Goal: Transaction & Acquisition: Purchase product/service

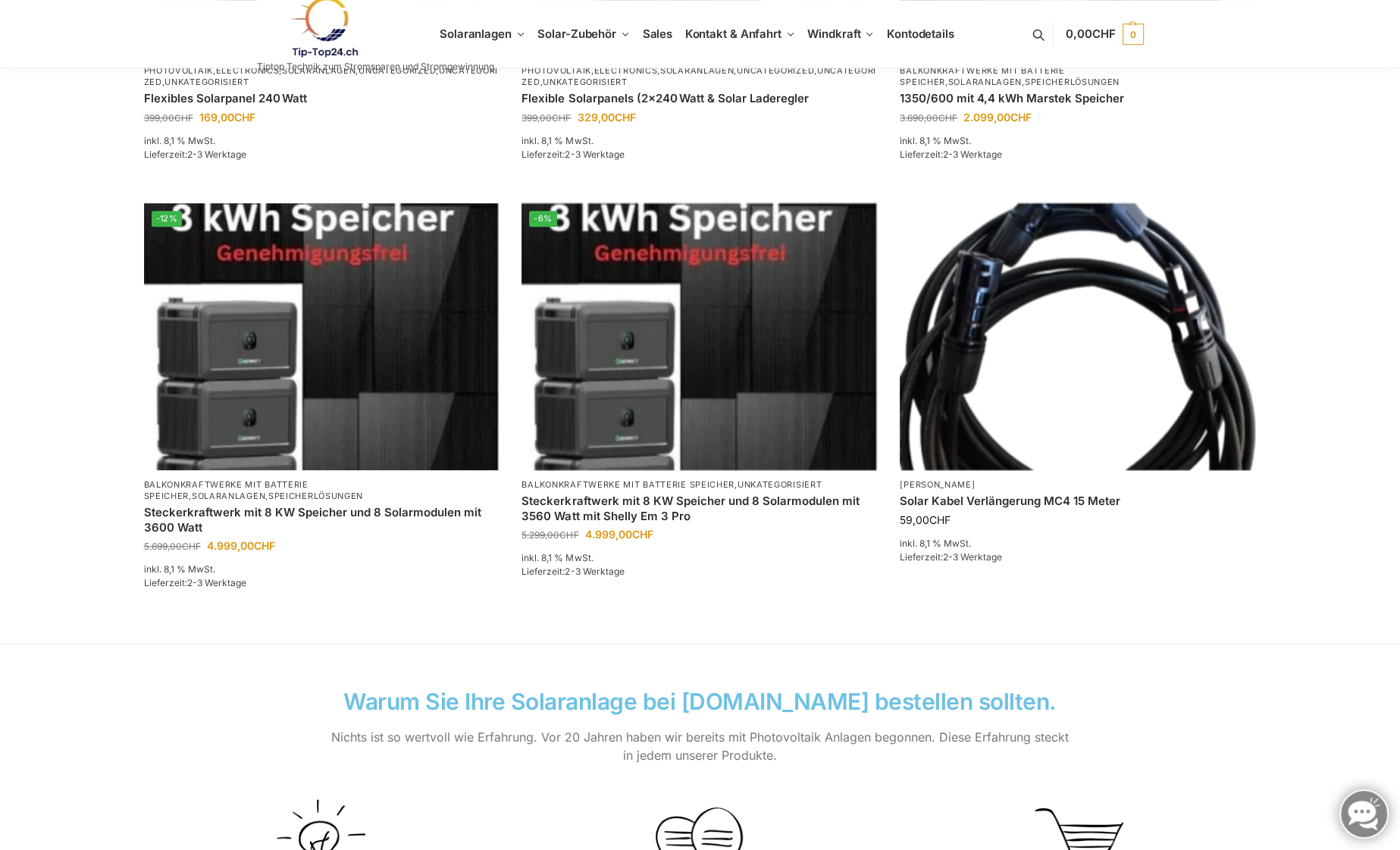
scroll to position [917, 0]
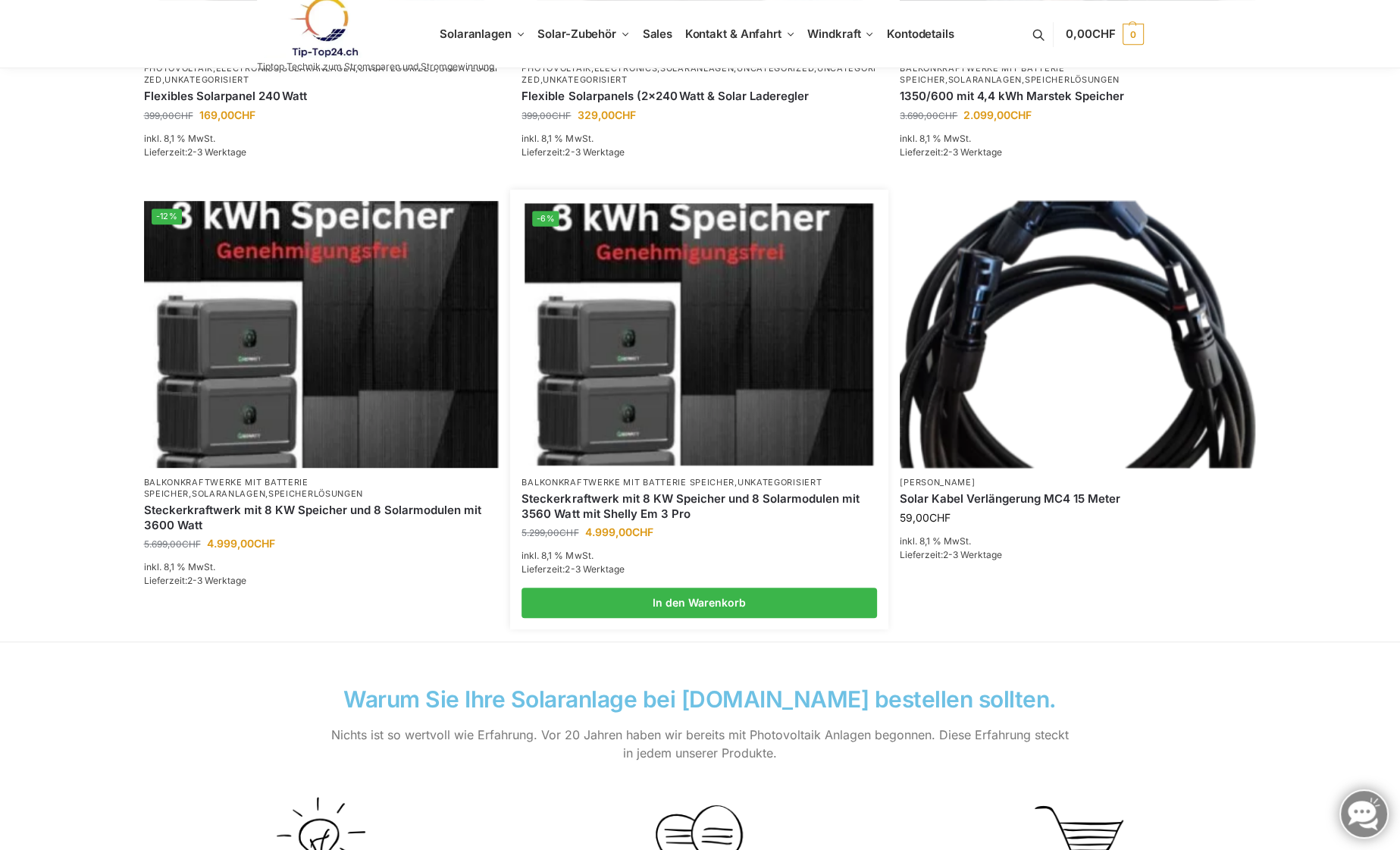
click at [579, 513] on link "Steckerkraftwerk mit 8 KW Speicher und 8 Solarmodulen mit 3560 Watt mit Shelly …" at bounding box center [700, 506] width 356 height 30
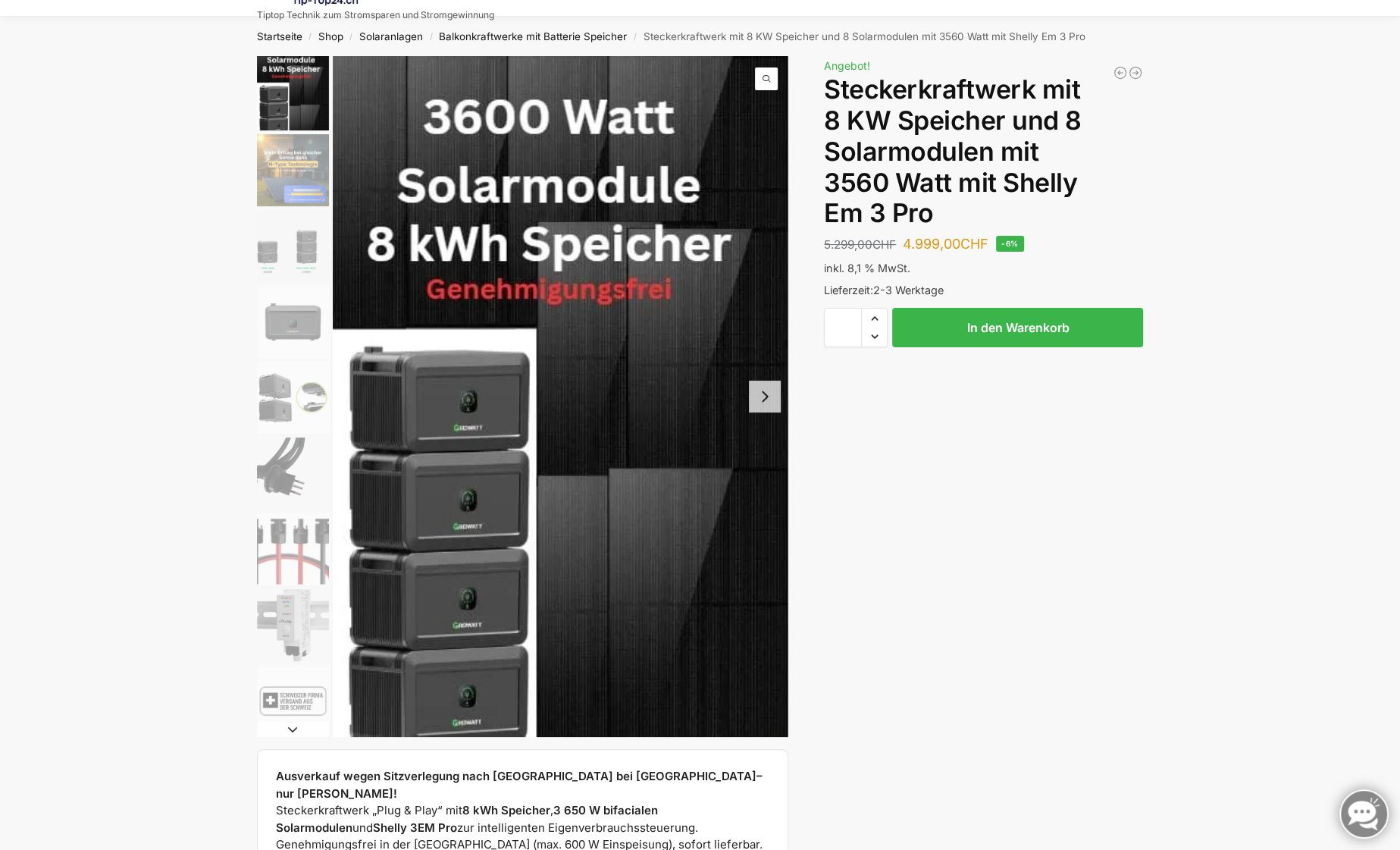
scroll to position [56, 0]
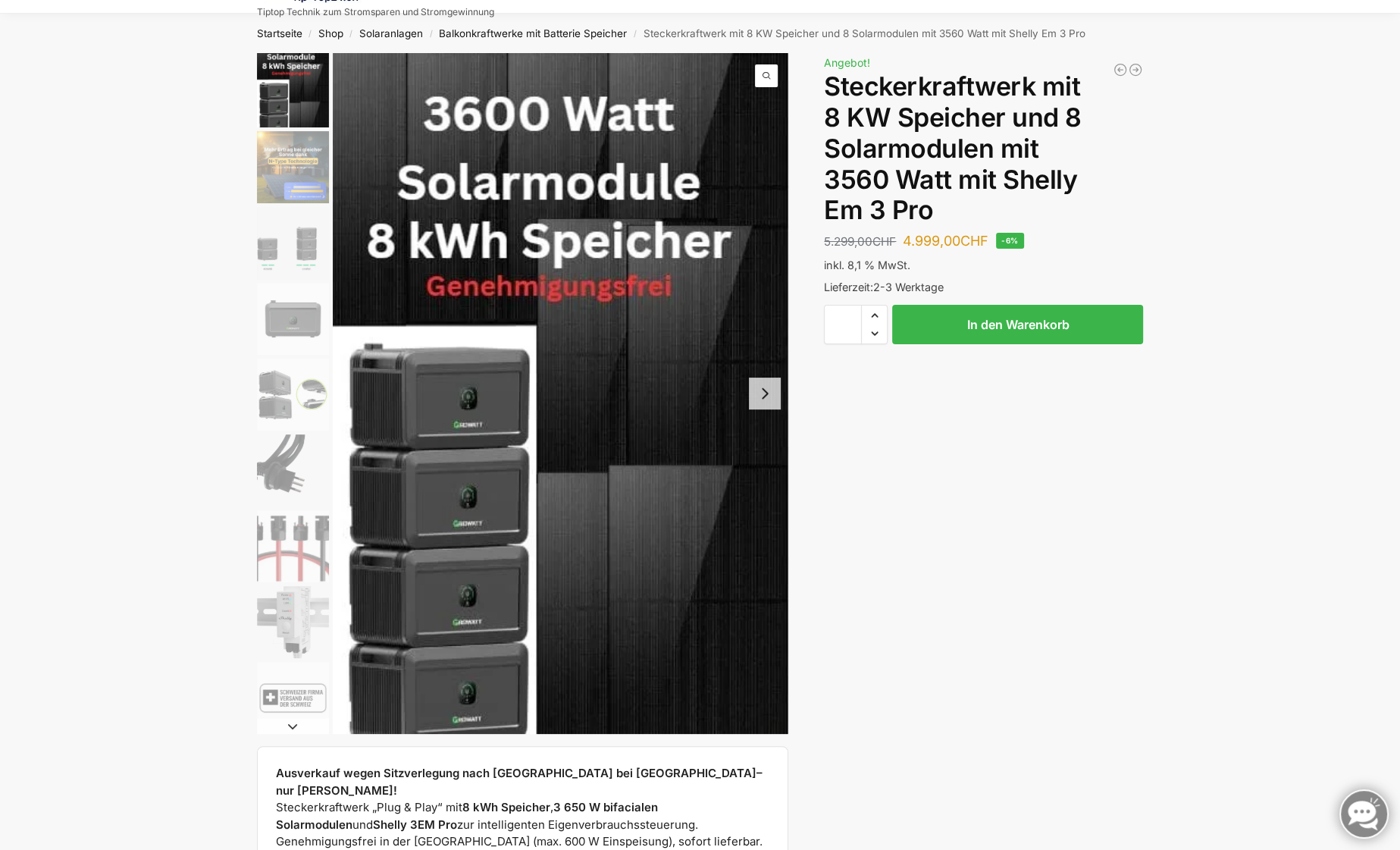
click at [594, 465] on img "1 / 9" at bounding box center [560, 394] width 456 height 681
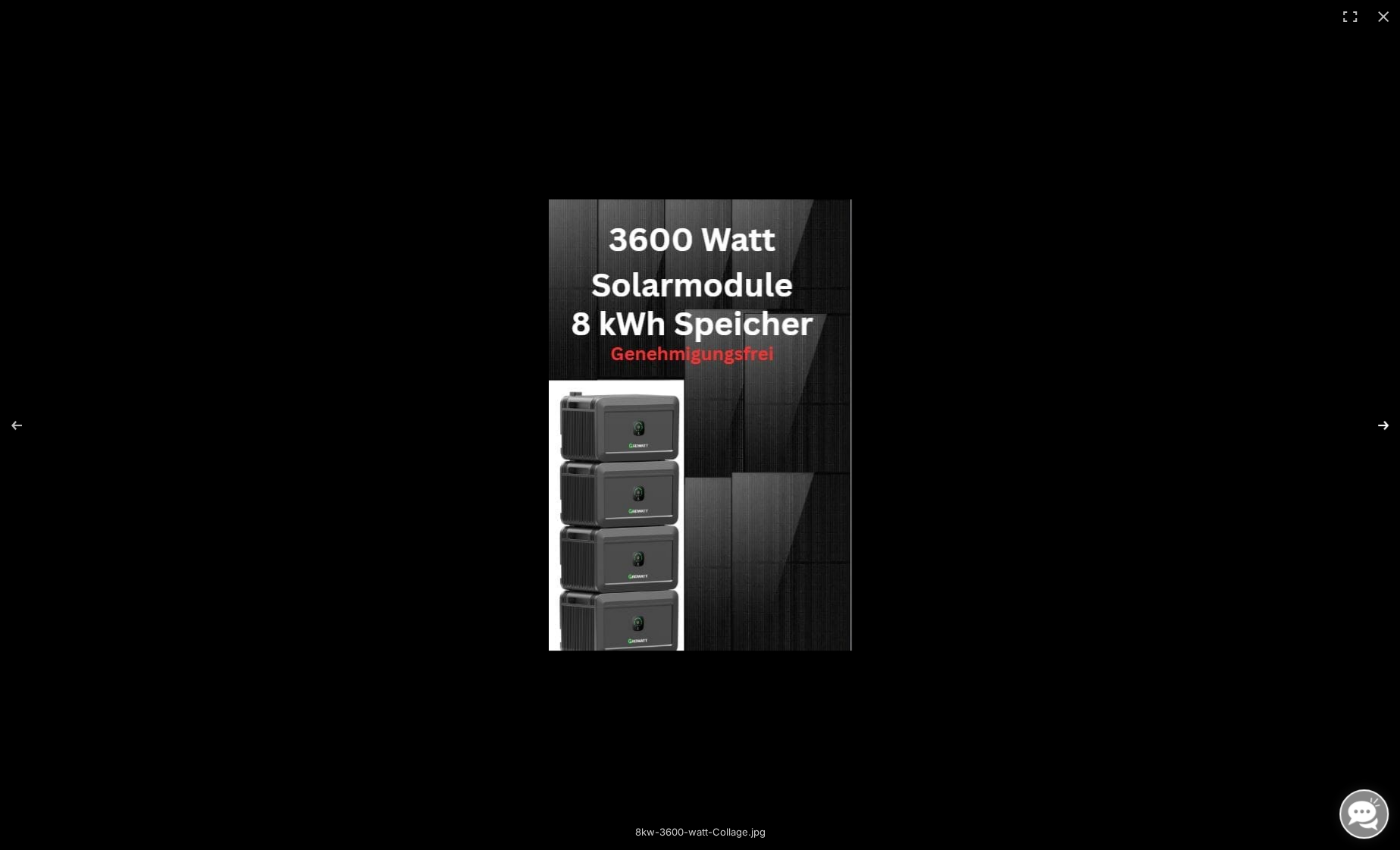
click at [1377, 421] on button "Next (arrow right)" at bounding box center [1373, 425] width 53 height 75
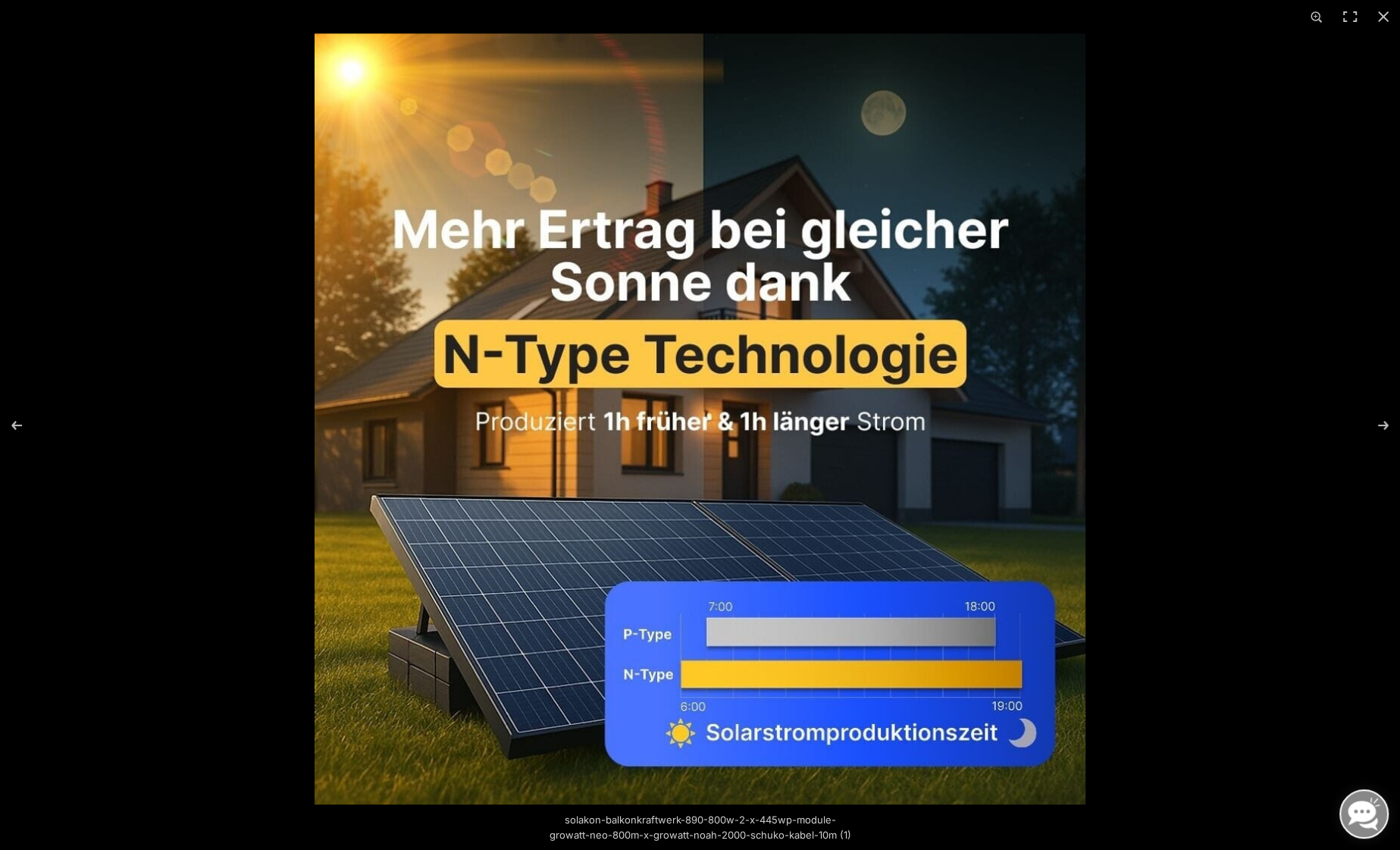
scroll to position [329, 0]
click at [1381, 422] on button "Next (arrow right)" at bounding box center [1373, 425] width 53 height 75
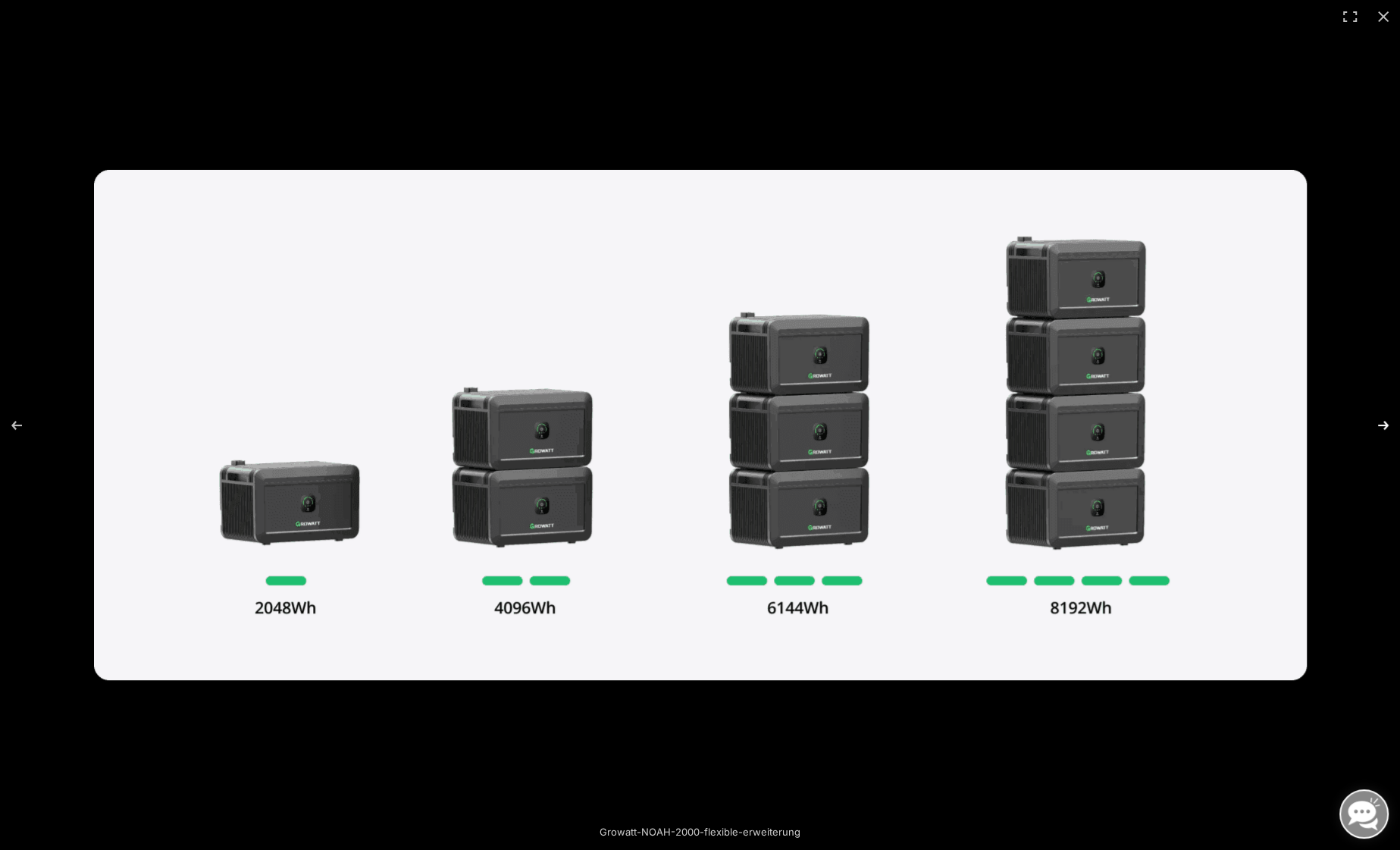
click at [1380, 424] on button "Next (arrow right)" at bounding box center [1373, 425] width 53 height 75
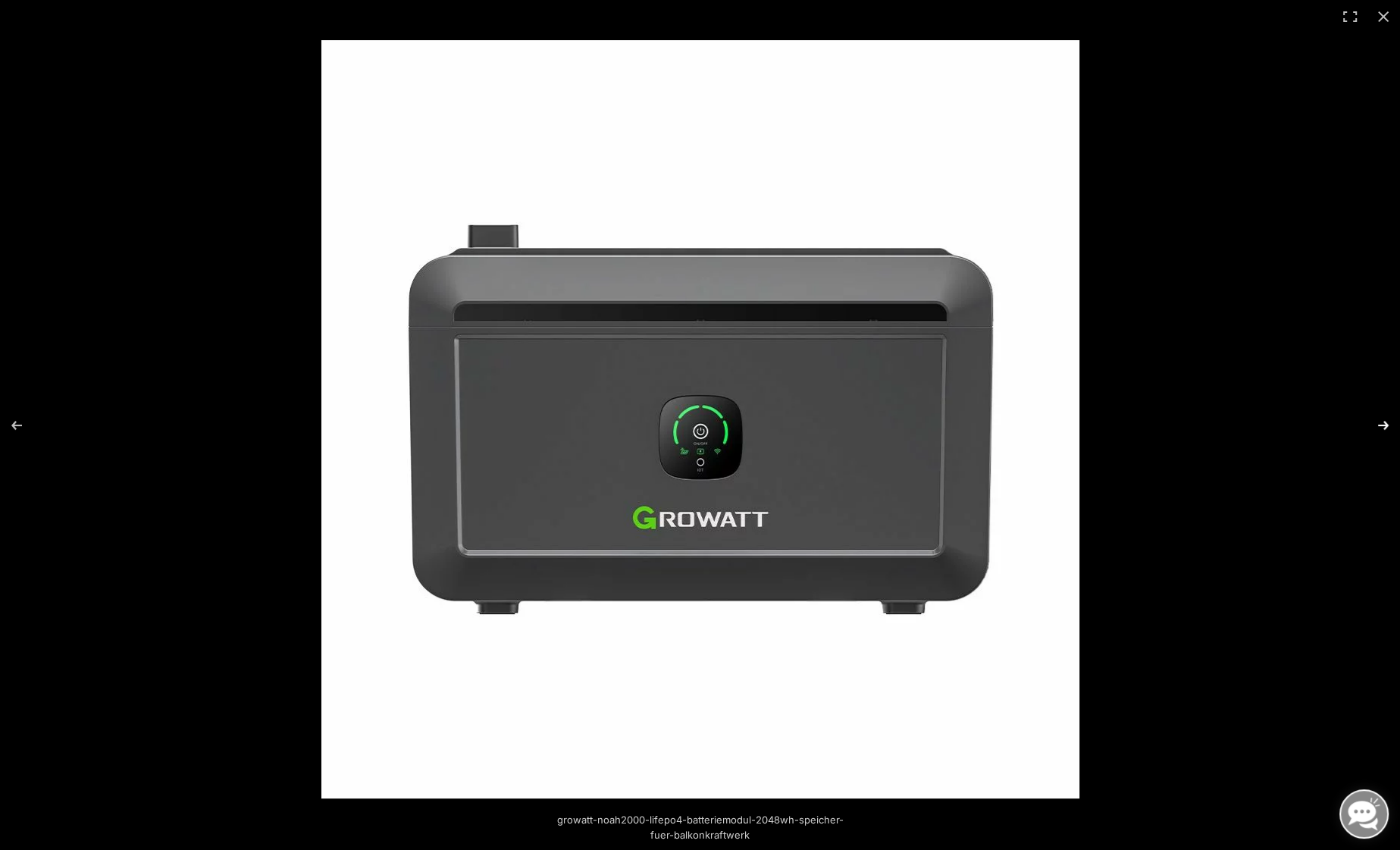
click at [1380, 424] on button "Next (arrow right)" at bounding box center [1373, 425] width 53 height 75
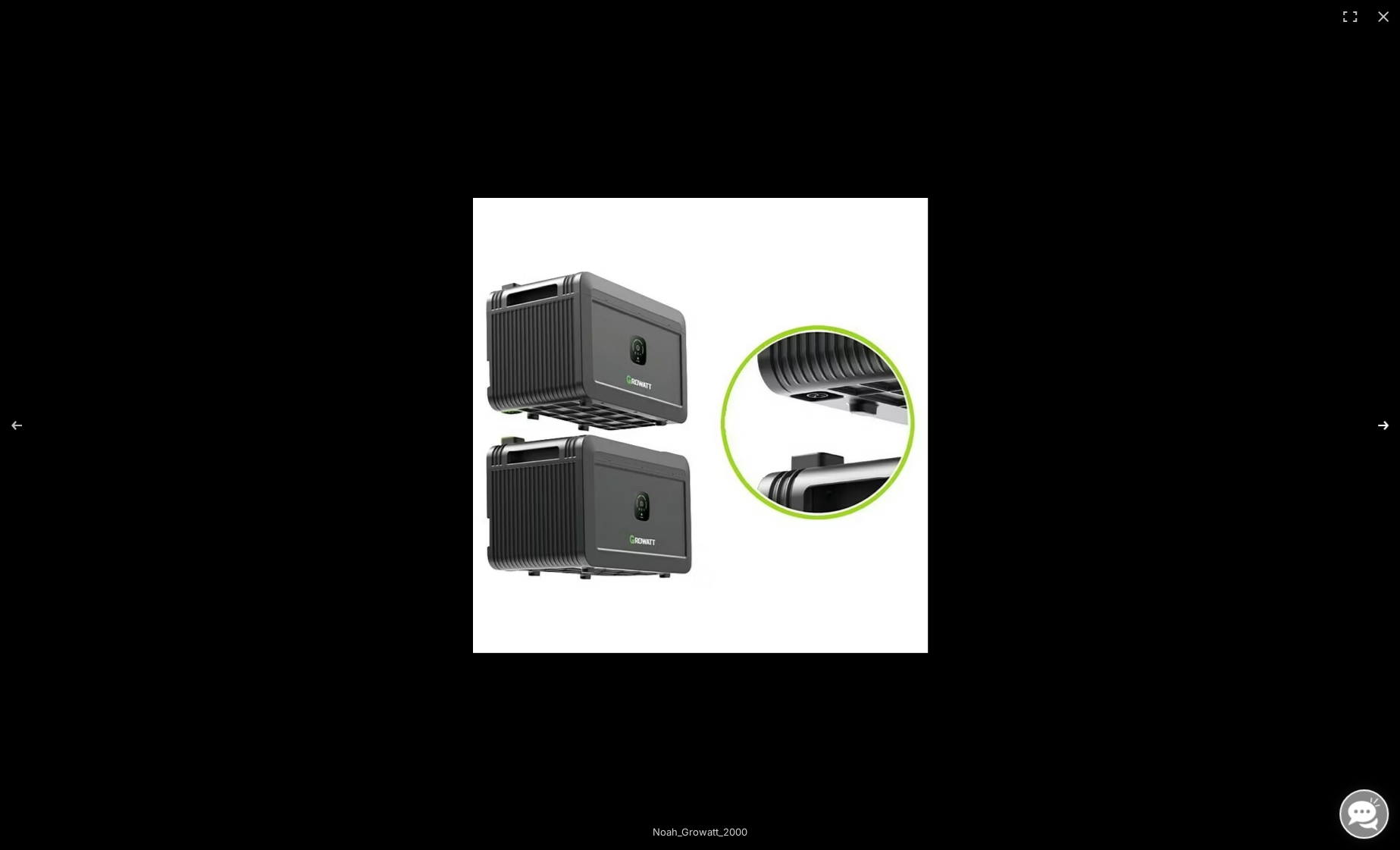
click at [1380, 424] on button "Next (arrow right)" at bounding box center [1373, 425] width 53 height 75
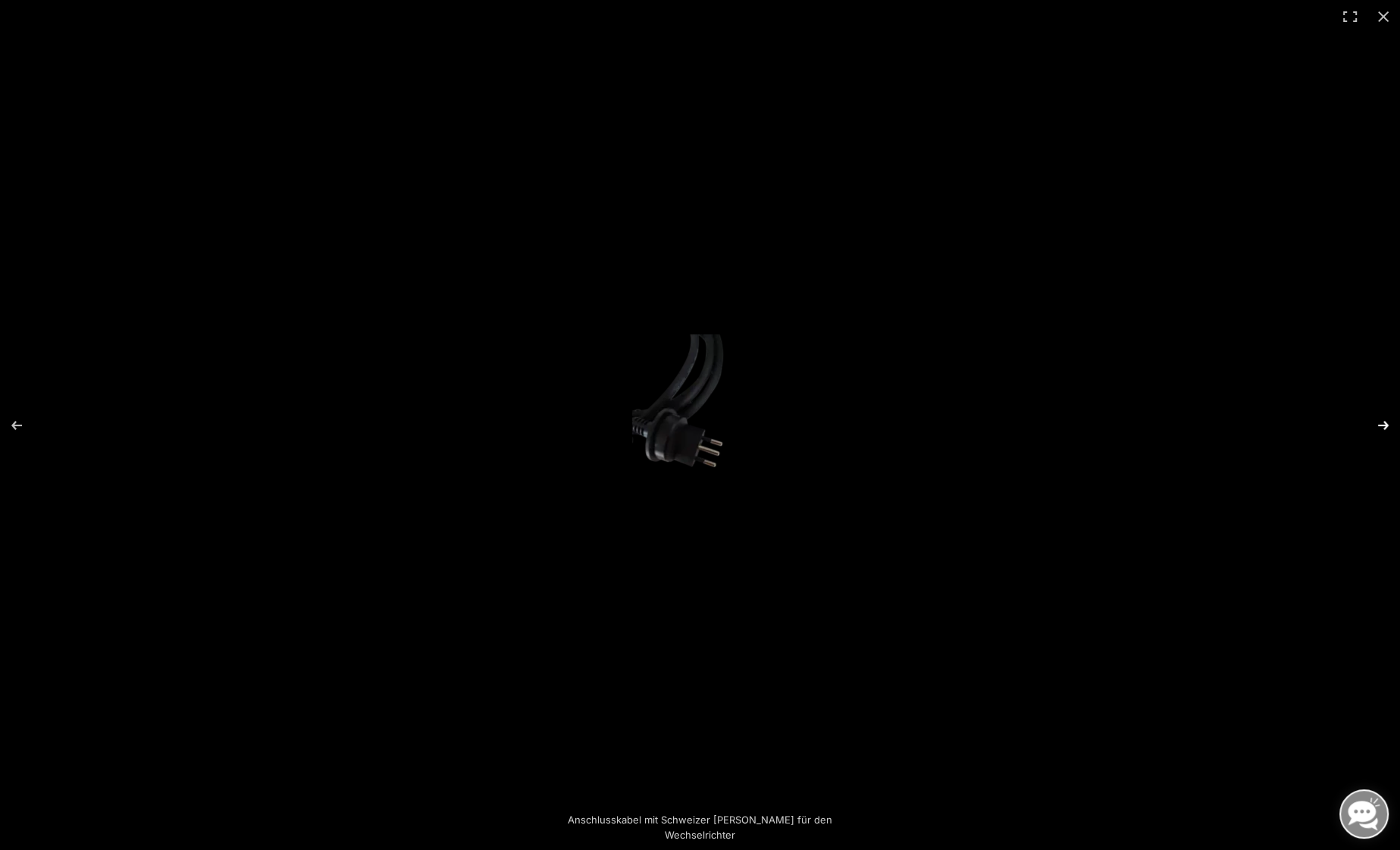
click at [1380, 424] on button "Next (arrow right)" at bounding box center [1373, 425] width 53 height 75
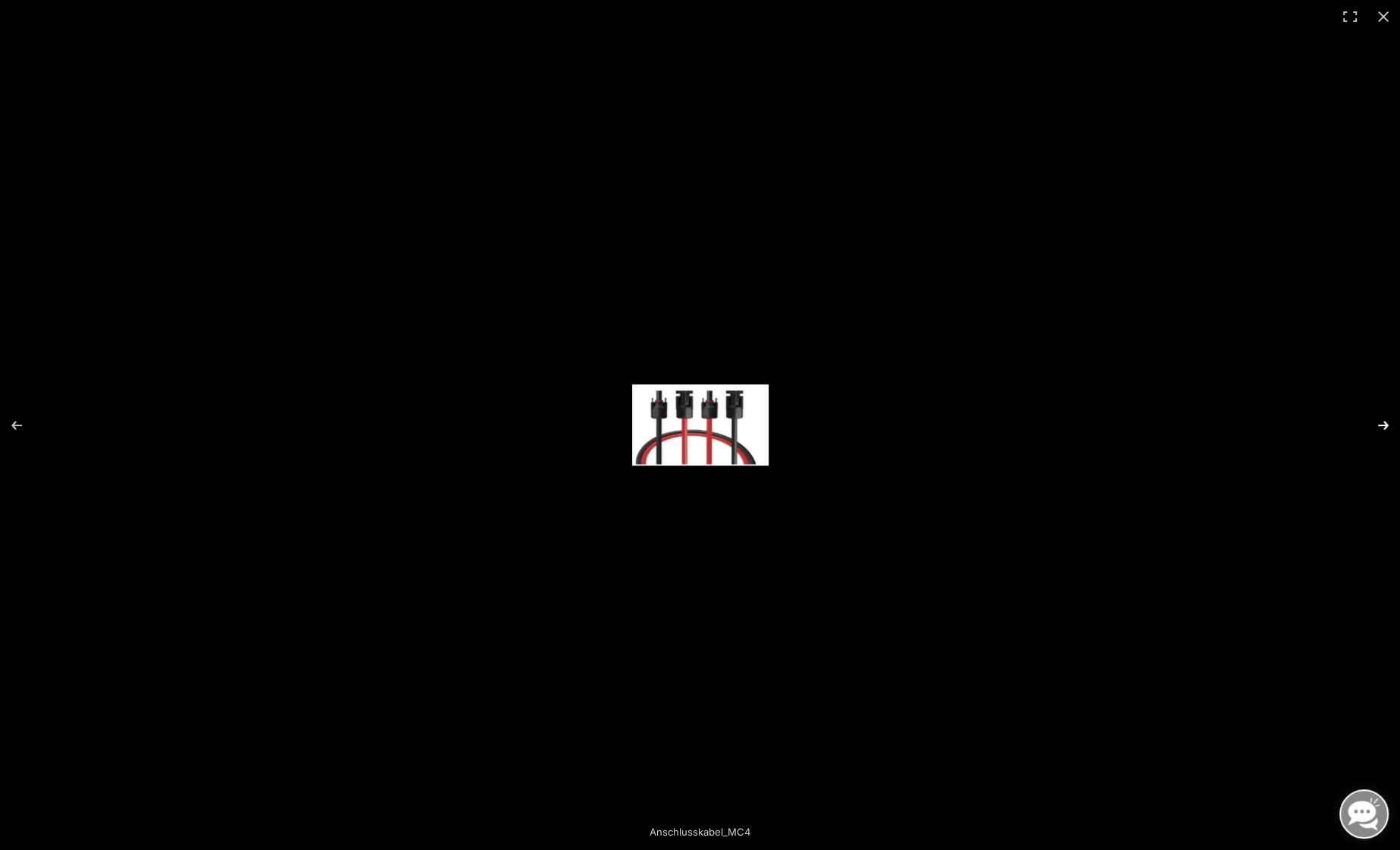
click at [1380, 424] on button "Next (arrow right)" at bounding box center [1373, 425] width 53 height 75
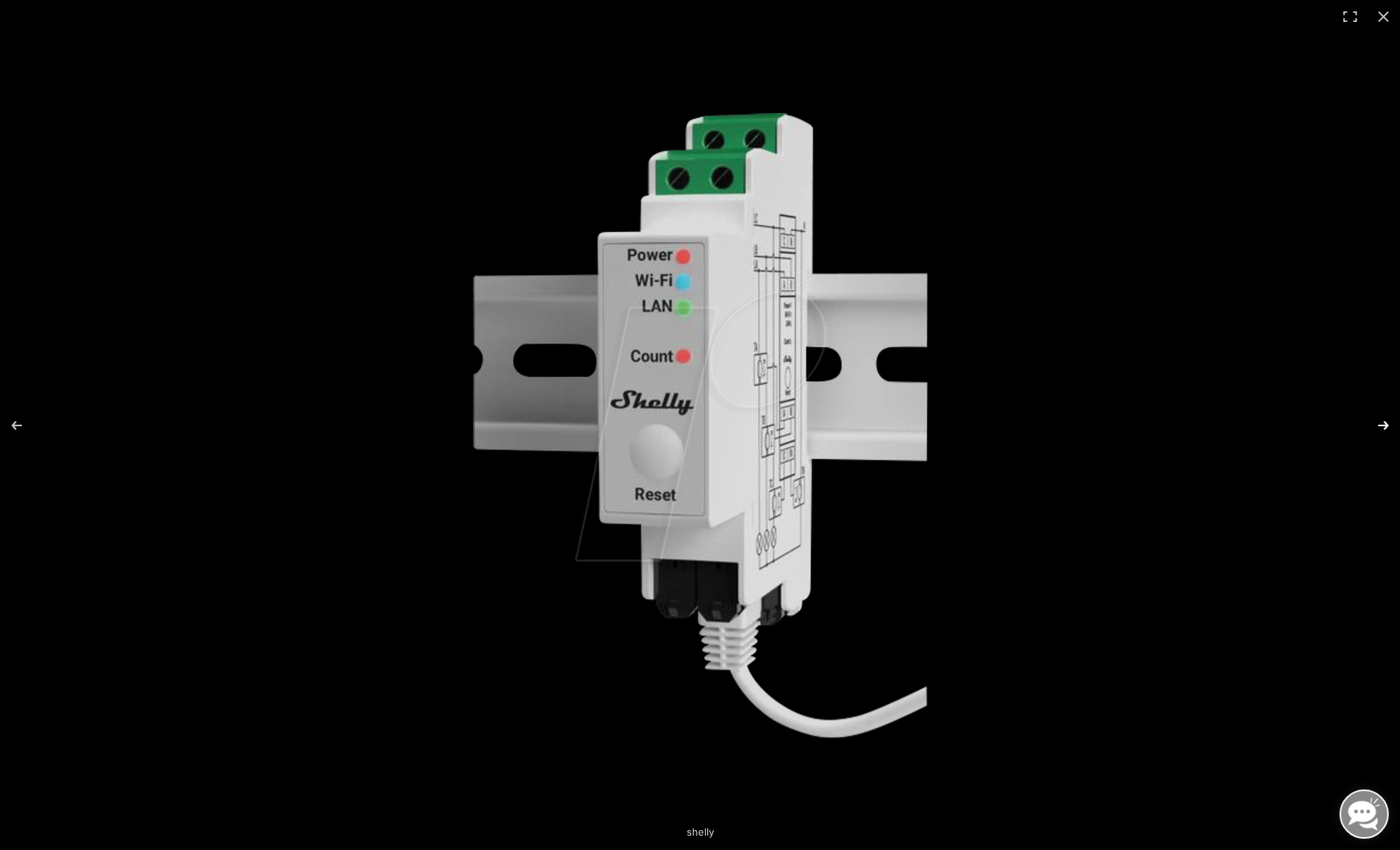
click at [1380, 424] on button "Next (arrow right)" at bounding box center [1373, 425] width 53 height 75
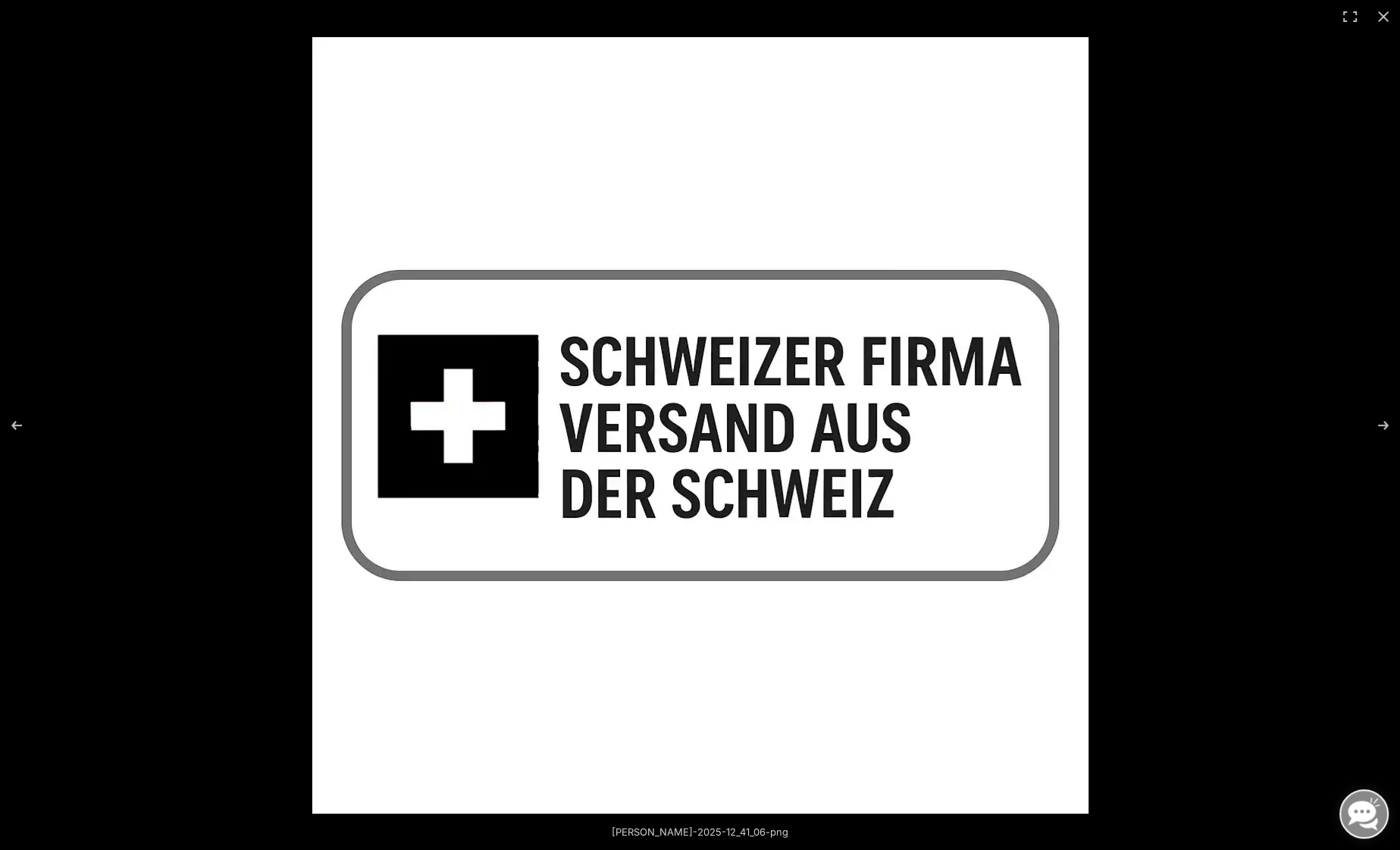
scroll to position [494, 0]
